Goal: Information Seeking & Learning: Learn about a topic

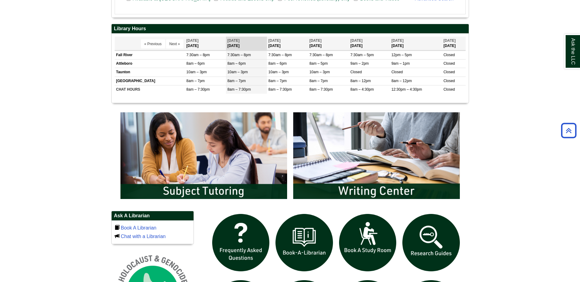
scroll to position [245, 0]
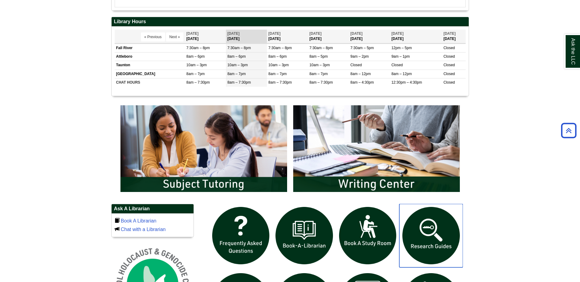
click at [423, 242] on img "slideshow" at bounding box center [431, 236] width 64 height 64
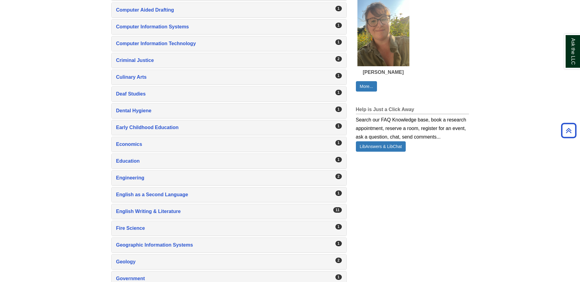
scroll to position [397, 0]
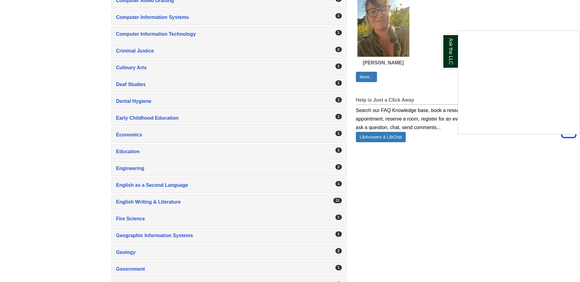
click at [143, 200] on div "Ask the LLC" at bounding box center [290, 141] width 580 height 282
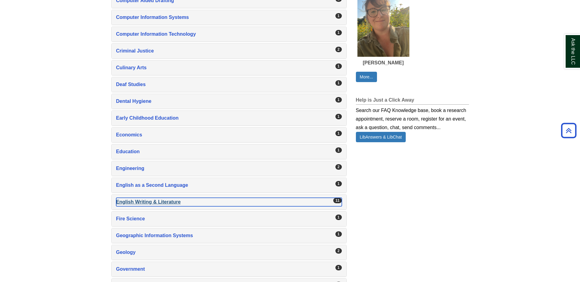
click at [143, 201] on div "English Writing & Literature , 11 guides" at bounding box center [229, 202] width 226 height 9
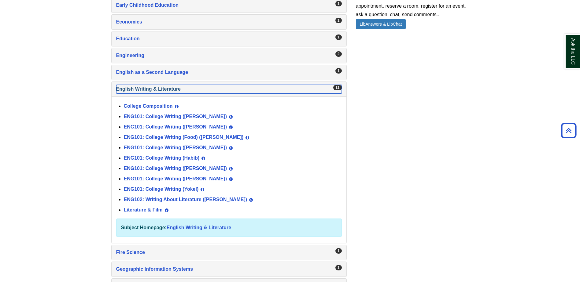
scroll to position [550, 0]
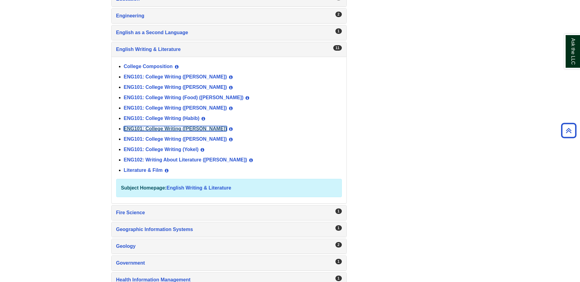
click at [176, 129] on link "ENG101: College Writing ([PERSON_NAME])" at bounding box center [175, 128] width 103 height 5
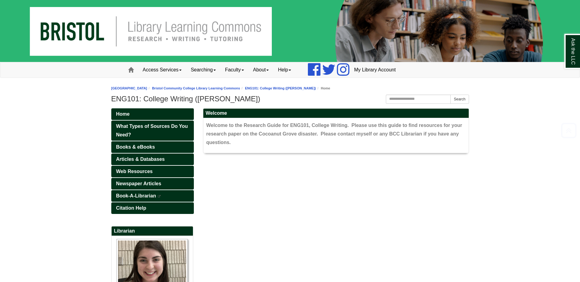
scroll to position [135, 0]
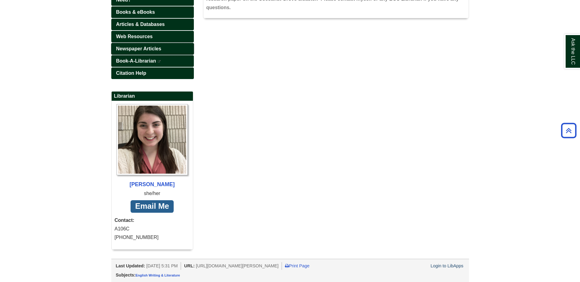
click at [142, 47] on span "Newspaper Articles" at bounding box center [138, 48] width 45 height 5
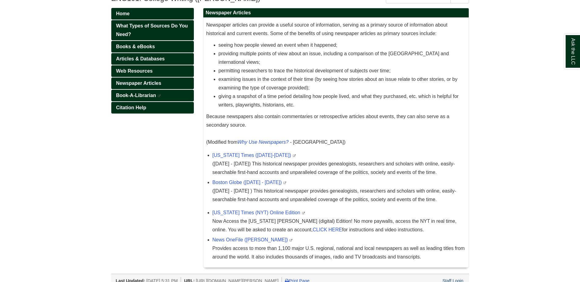
scroll to position [116, 0]
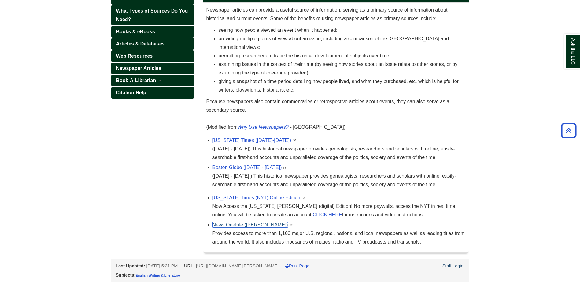
click at [244, 224] on link "News OneFile (Gale)" at bounding box center [249, 225] width 75 height 5
click at [244, 196] on link "New York Times (NYT) Online Edition" at bounding box center [256, 197] width 88 height 5
click at [251, 166] on link "Boston Globe (1872 - 1984)" at bounding box center [246, 167] width 69 height 5
click at [257, 141] on link "New York Times (1851-2021)" at bounding box center [251, 140] width 79 height 5
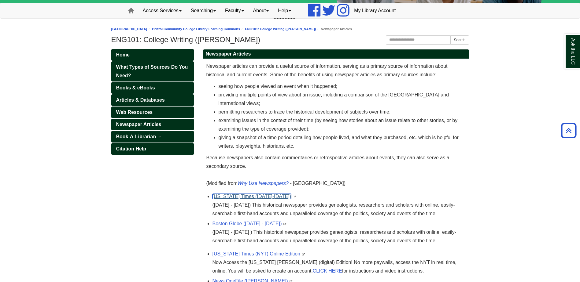
scroll to position [54, 0]
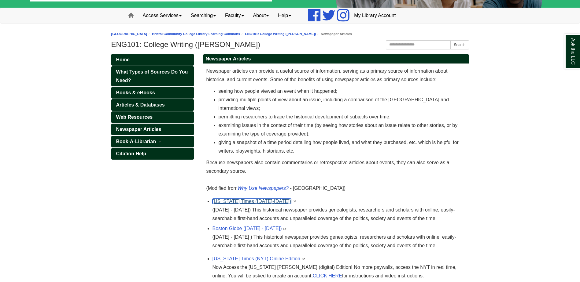
click at [256, 203] on link "New York Times (1851-2021)" at bounding box center [251, 201] width 79 height 5
